Goal: Navigation & Orientation: Find specific page/section

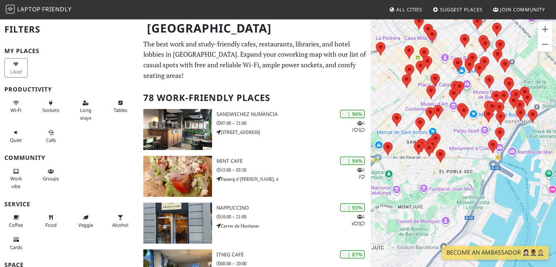
drag, startPoint x: 445, startPoint y: 139, endPoint x: 468, endPoint y: 101, distance: 44.7
click at [468, 101] on div at bounding box center [462, 151] width 185 height 267
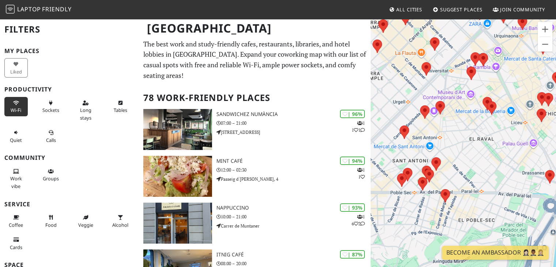
click at [14, 103] on icon at bounding box center [16, 103] width 6 height 5
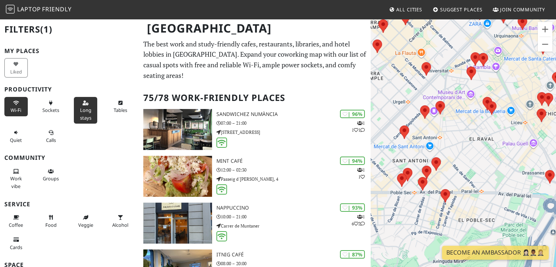
click at [80, 110] on span "Long stays" at bounding box center [85, 114] width 11 height 14
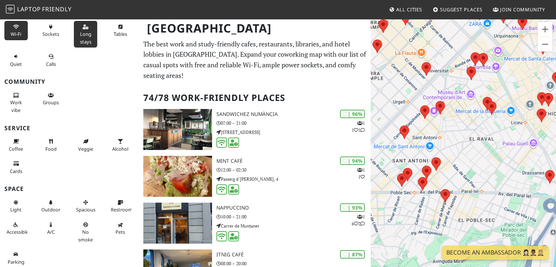
scroll to position [77, 0]
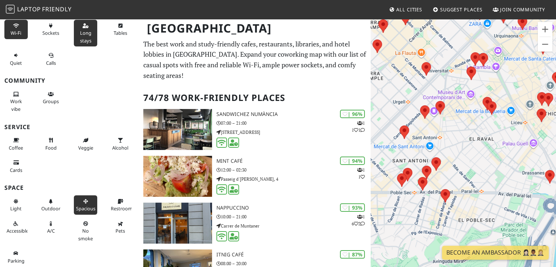
click at [80, 202] on button "Spacious" at bounding box center [85, 204] width 23 height 19
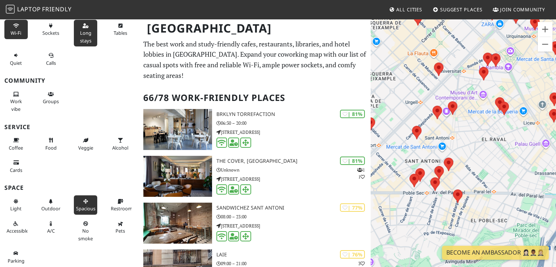
drag, startPoint x: 470, startPoint y: 159, endPoint x: 482, endPoint y: 160, distance: 11.3
click at [482, 160] on div at bounding box center [462, 151] width 185 height 267
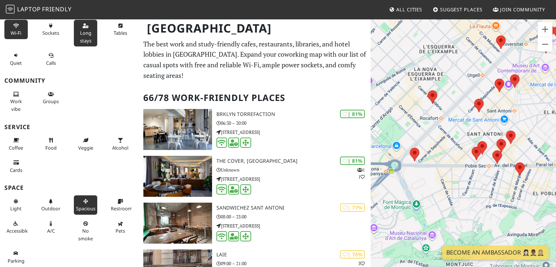
drag, startPoint x: 419, startPoint y: 198, endPoint x: 478, endPoint y: 169, distance: 66.5
click at [480, 168] on div at bounding box center [462, 151] width 185 height 267
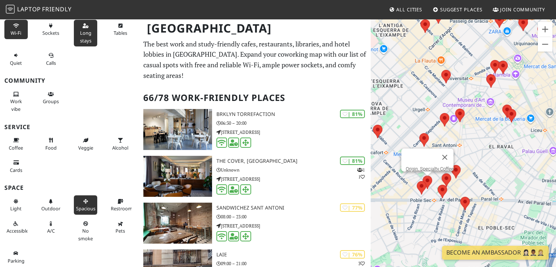
drag, startPoint x: 483, startPoint y: 150, endPoint x: 429, endPoint y: 179, distance: 61.3
click at [422, 175] on area at bounding box center [422, 175] width 0 height 0
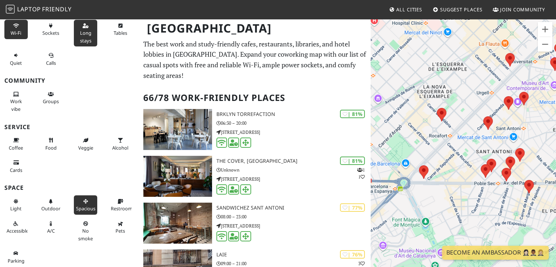
drag, startPoint x: 475, startPoint y: 163, endPoint x: 538, endPoint y: 148, distance: 64.6
click at [538, 148] on div at bounding box center [462, 151] width 185 height 267
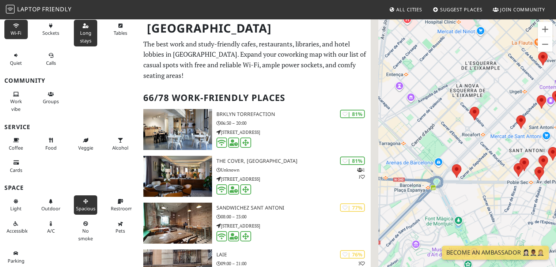
drag, startPoint x: 464, startPoint y: 146, endPoint x: 500, endPoint y: 144, distance: 35.5
click at [500, 144] on div at bounding box center [462, 151] width 185 height 267
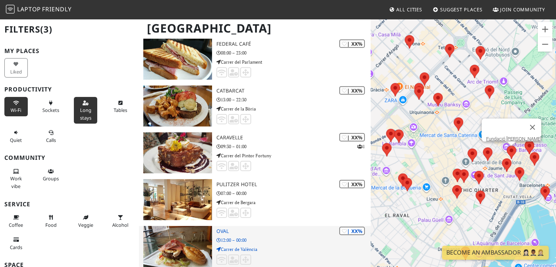
scroll to position [2118, 0]
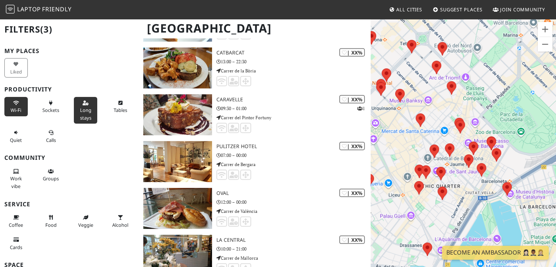
drag, startPoint x: 458, startPoint y: 218, endPoint x: 427, endPoint y: 204, distance: 34.6
click at [421, 212] on div at bounding box center [462, 151] width 185 height 267
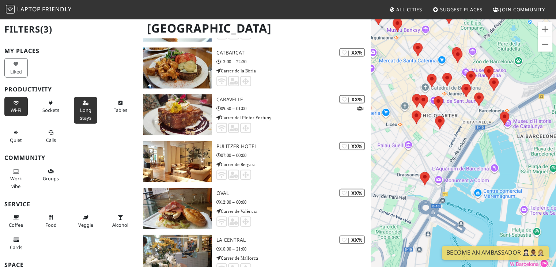
drag, startPoint x: 426, startPoint y: 192, endPoint x: 383, endPoint y: 147, distance: 62.5
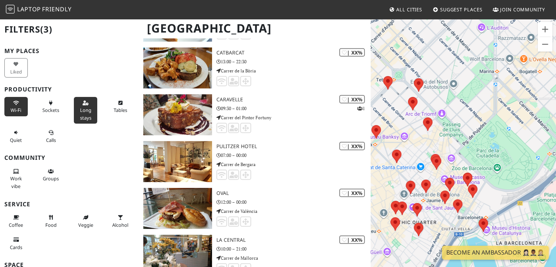
drag, startPoint x: 437, startPoint y: 145, endPoint x: 420, endPoint y: 199, distance: 56.5
click at [372, 255] on div "La Central" at bounding box center [462, 151] width 185 height 267
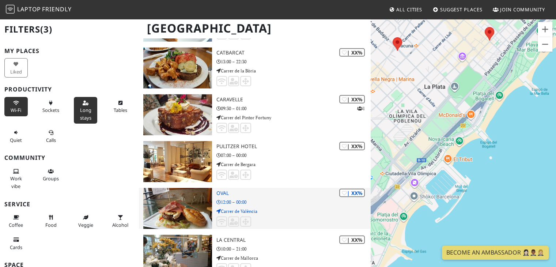
drag, startPoint x: 484, startPoint y: 173, endPoint x: 315, endPoint y: 200, distance: 171.1
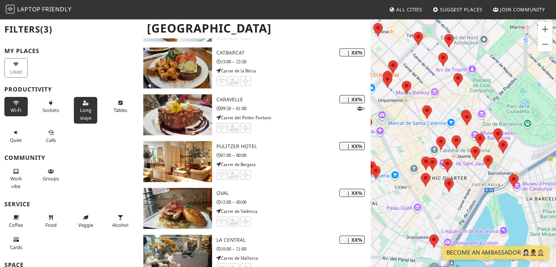
drag, startPoint x: 514, startPoint y: 116, endPoint x: 473, endPoint y: 95, distance: 45.1
click at [392, 51] on div at bounding box center [462, 151] width 185 height 267
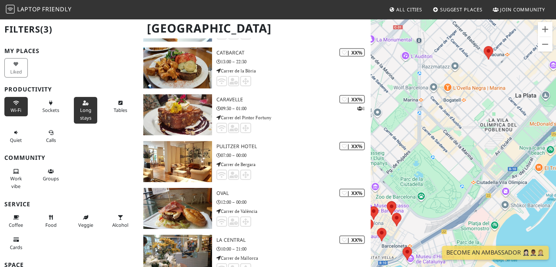
drag, startPoint x: 489, startPoint y: 99, endPoint x: 473, endPoint y: 157, distance: 61.0
click at [394, 173] on div at bounding box center [462, 151] width 185 height 267
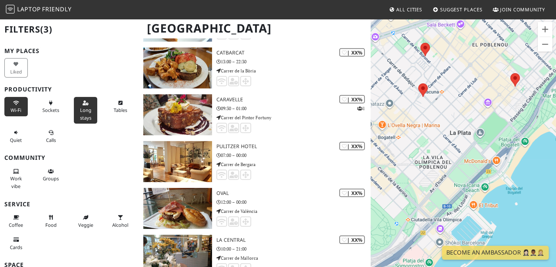
drag, startPoint x: 552, startPoint y: 144, endPoint x: 454, endPoint y: 160, distance: 99.7
click at [441, 186] on div at bounding box center [462, 151] width 185 height 267
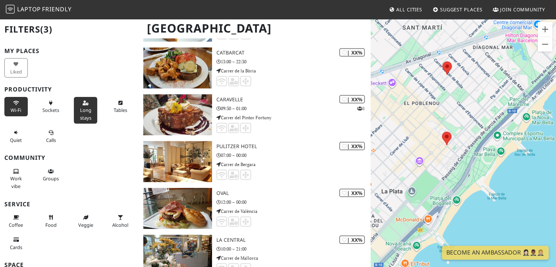
drag, startPoint x: 483, startPoint y: 126, endPoint x: 414, endPoint y: 187, distance: 92.4
click at [414, 187] on div at bounding box center [462, 151] width 185 height 267
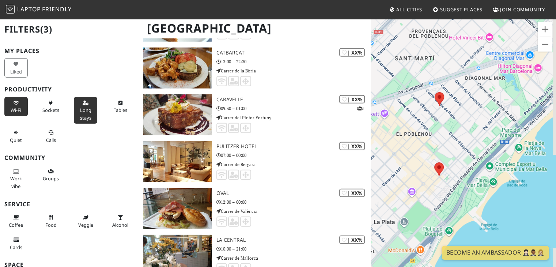
drag, startPoint x: 469, startPoint y: 124, endPoint x: 461, endPoint y: 155, distance: 32.3
click at [461, 155] on div at bounding box center [462, 151] width 185 height 267
click at [434, 162] on area at bounding box center [434, 162] width 0 height 0
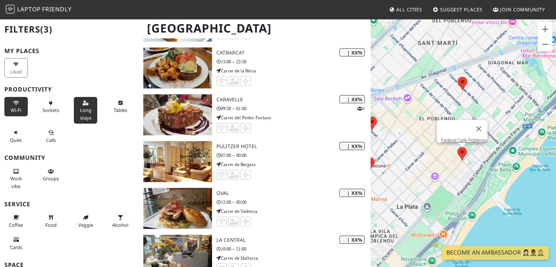
drag, startPoint x: 427, startPoint y: 176, endPoint x: 451, endPoint y: 160, distance: 28.8
click at [451, 160] on div "Federal Cafe Poblenou" at bounding box center [462, 151] width 185 height 267
click at [457, 77] on area at bounding box center [457, 77] width 0 height 0
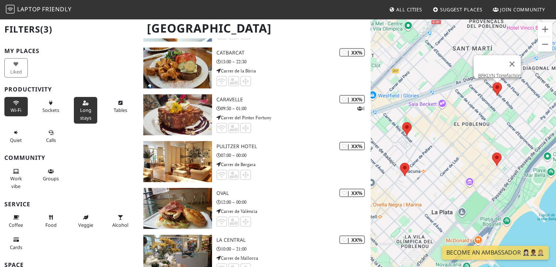
drag, startPoint x: 449, startPoint y: 134, endPoint x: 478, endPoint y: 139, distance: 29.3
click at [484, 140] on div "BRKLYN Torrefaction" at bounding box center [462, 151] width 185 height 267
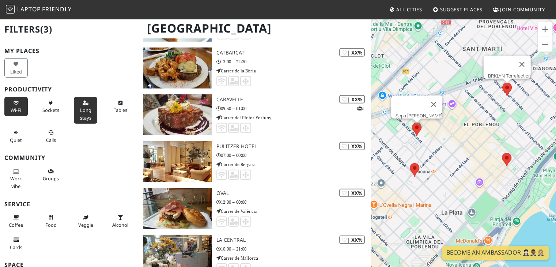
click at [412, 122] on area at bounding box center [412, 122] width 0 height 0
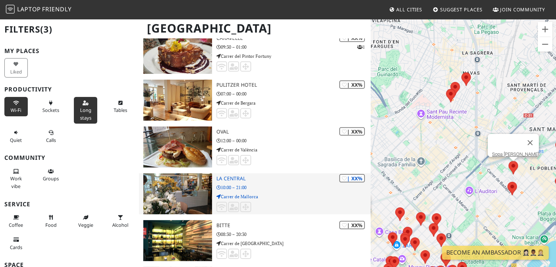
scroll to position [2191, 0]
